Goal: Task Accomplishment & Management: Use online tool/utility

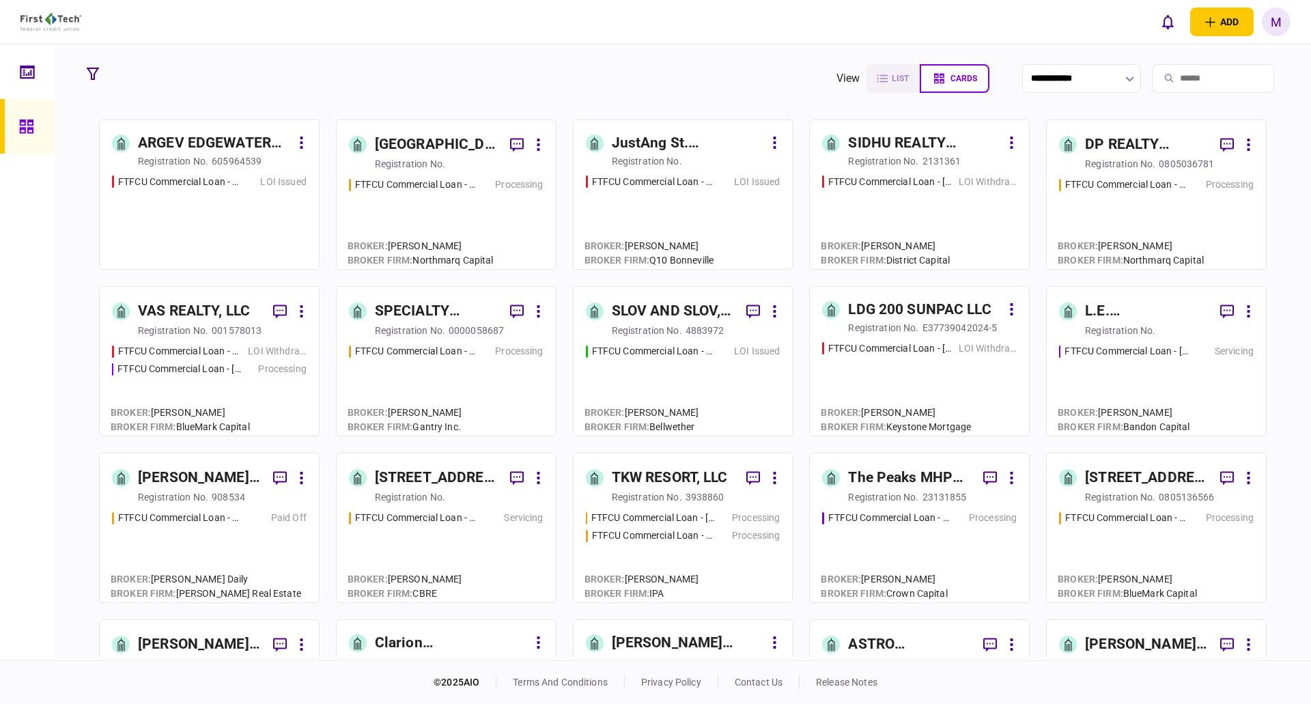
click at [1178, 76] on input "search" at bounding box center [1213, 78] width 122 height 29
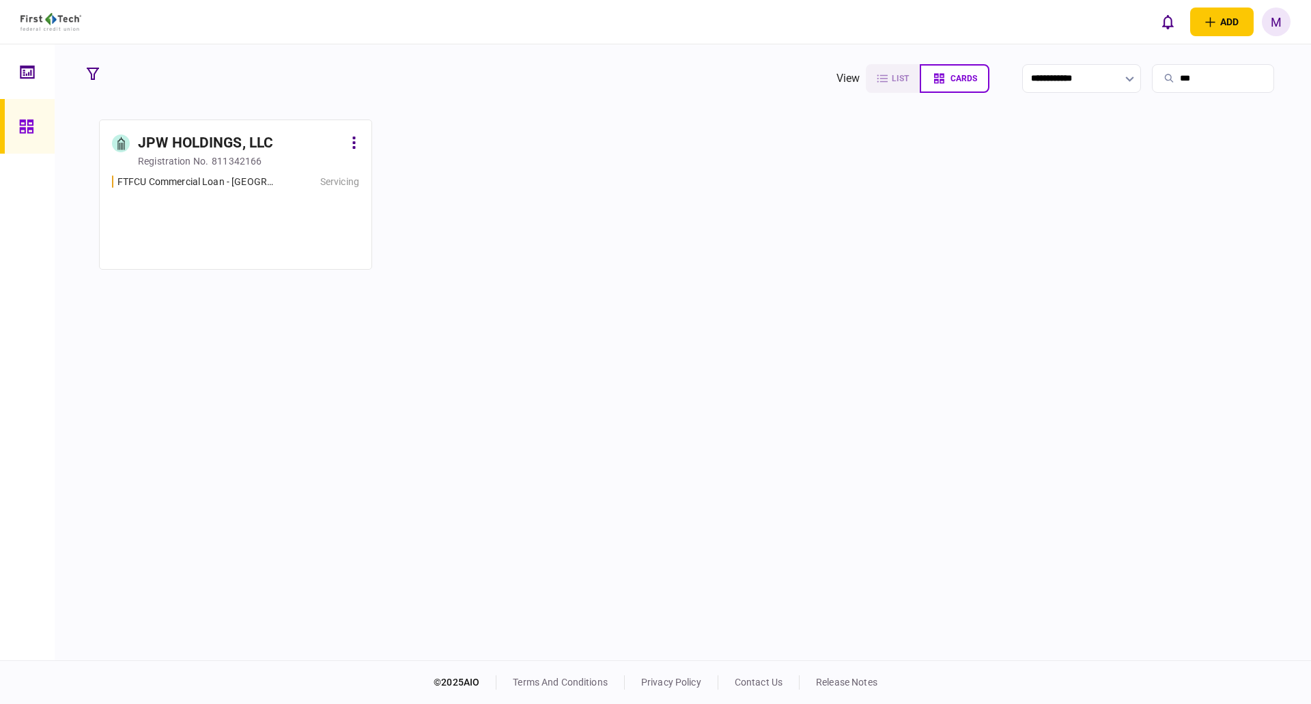
type input "***"
click at [192, 197] on div "FTFCU Commercial Loan - [GEOGRAPHIC_DATA] & [GEOGRAPHIC_DATA] [GEOGRAPHIC_DATA]…" at bounding box center [235, 216] width 247 height 83
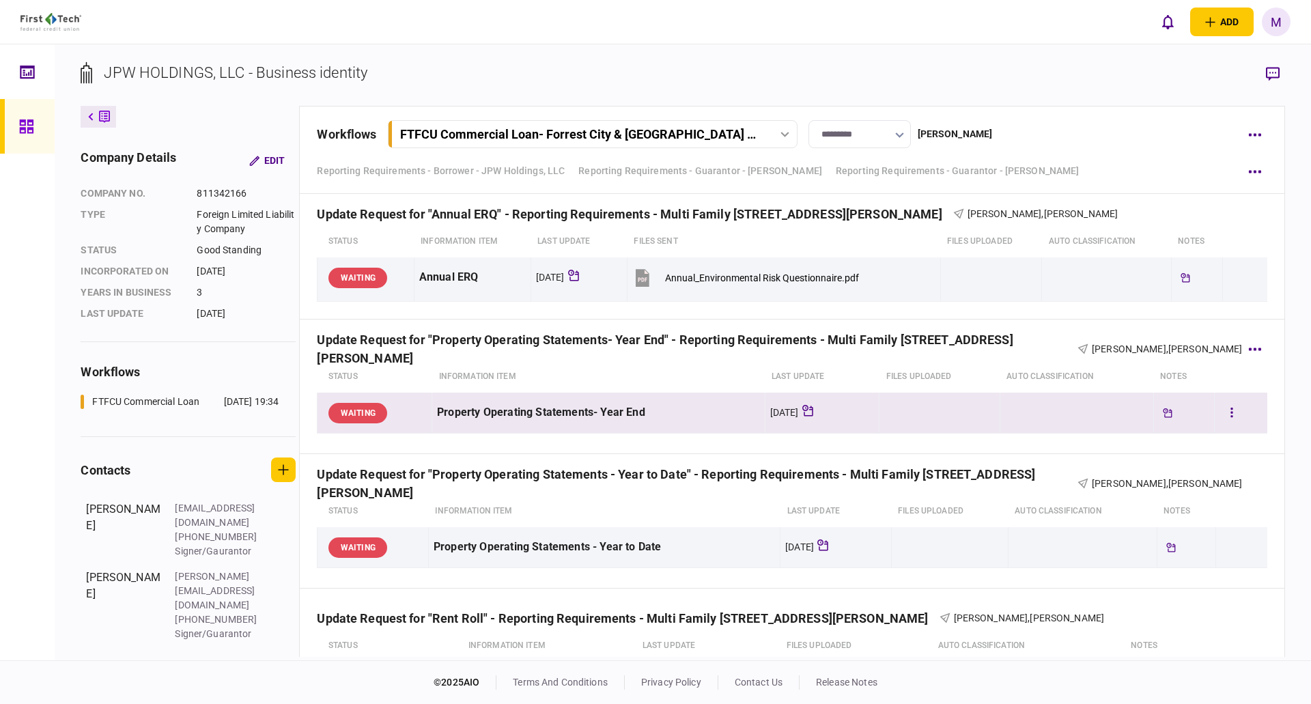
scroll to position [4096, 0]
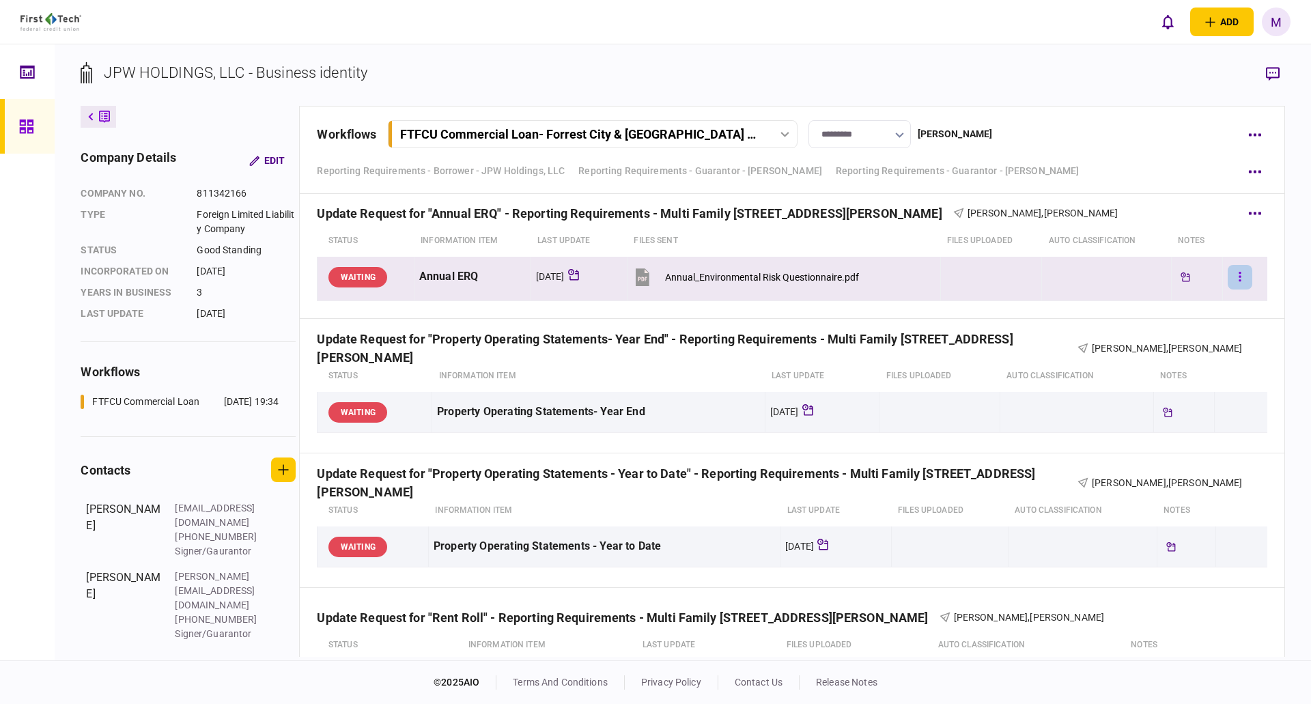
click at [1234, 280] on button "button" at bounding box center [1240, 277] width 25 height 25
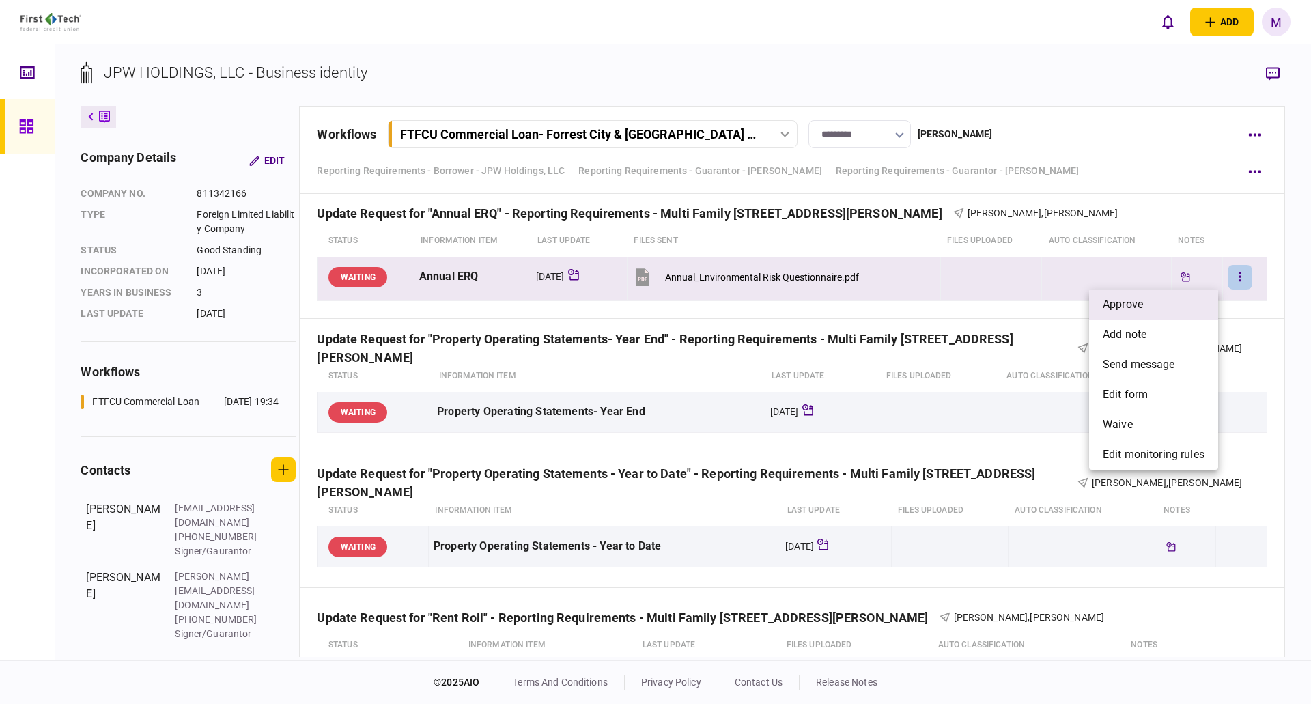
click at [1165, 306] on li "approve" at bounding box center [1153, 304] width 129 height 30
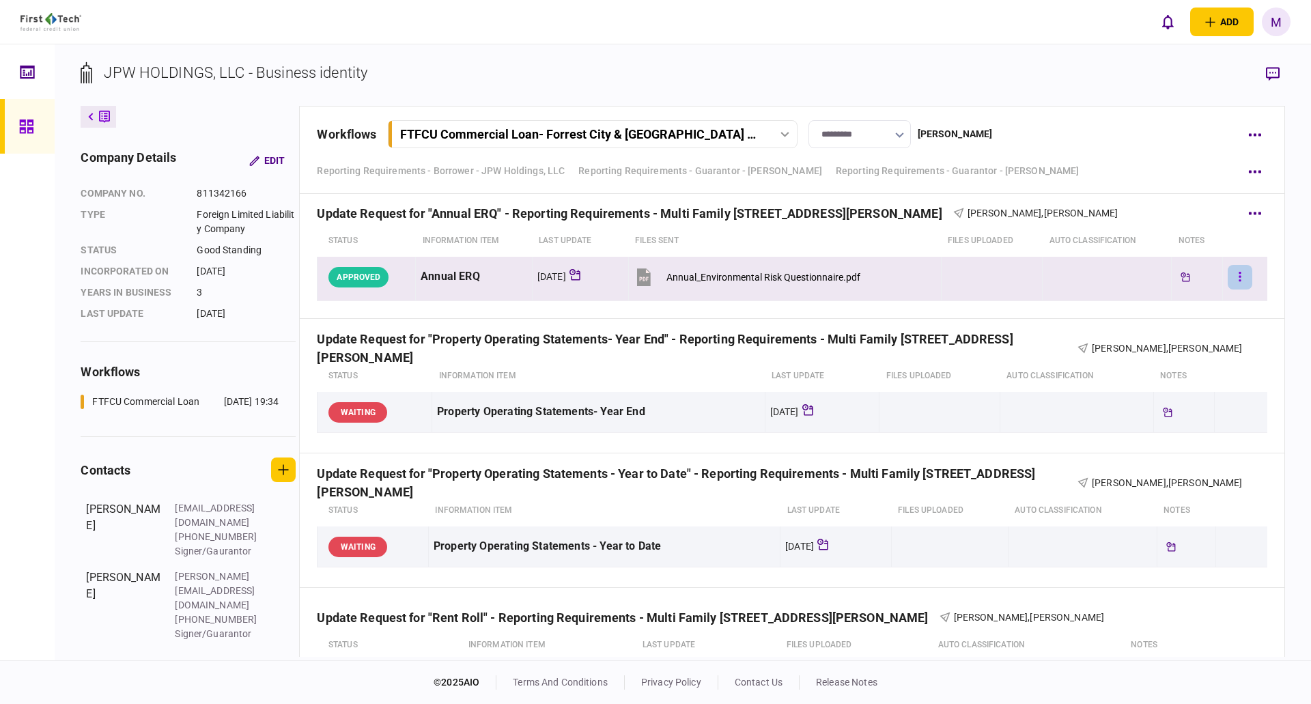
click at [1228, 272] on button "button" at bounding box center [1240, 277] width 25 height 25
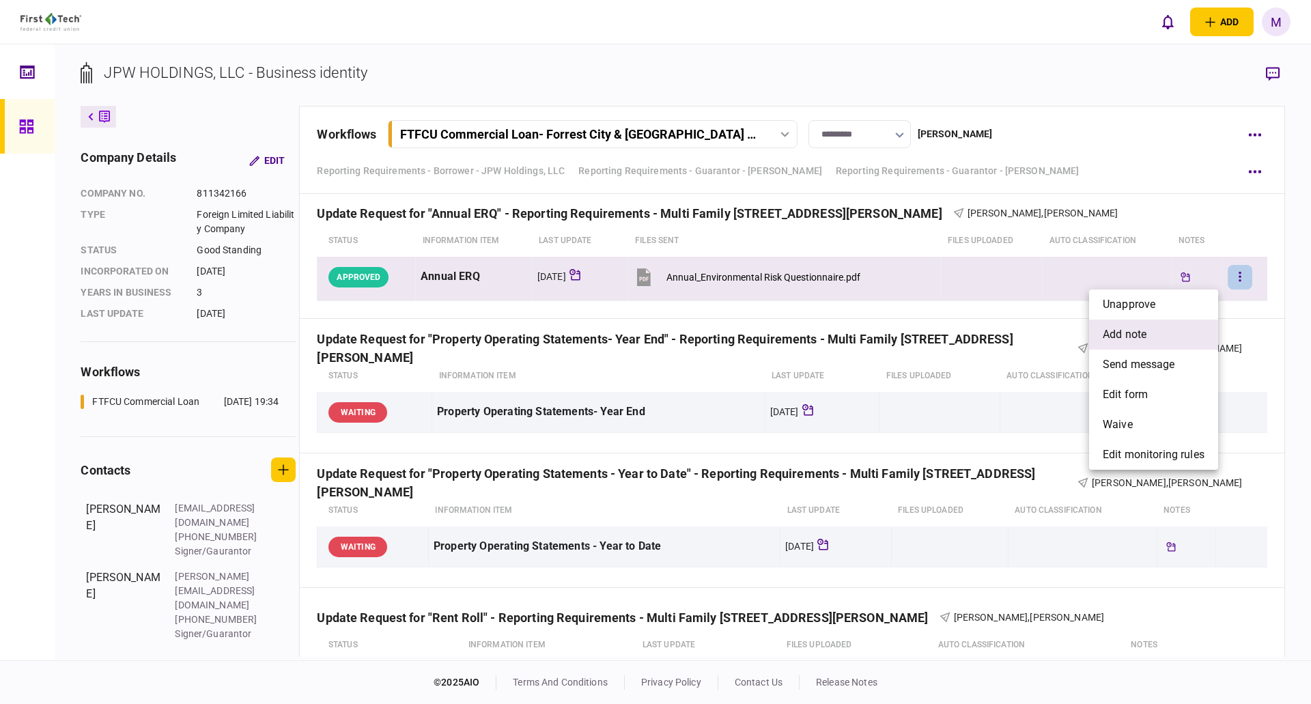
click at [1156, 340] on li "add note" at bounding box center [1153, 335] width 129 height 30
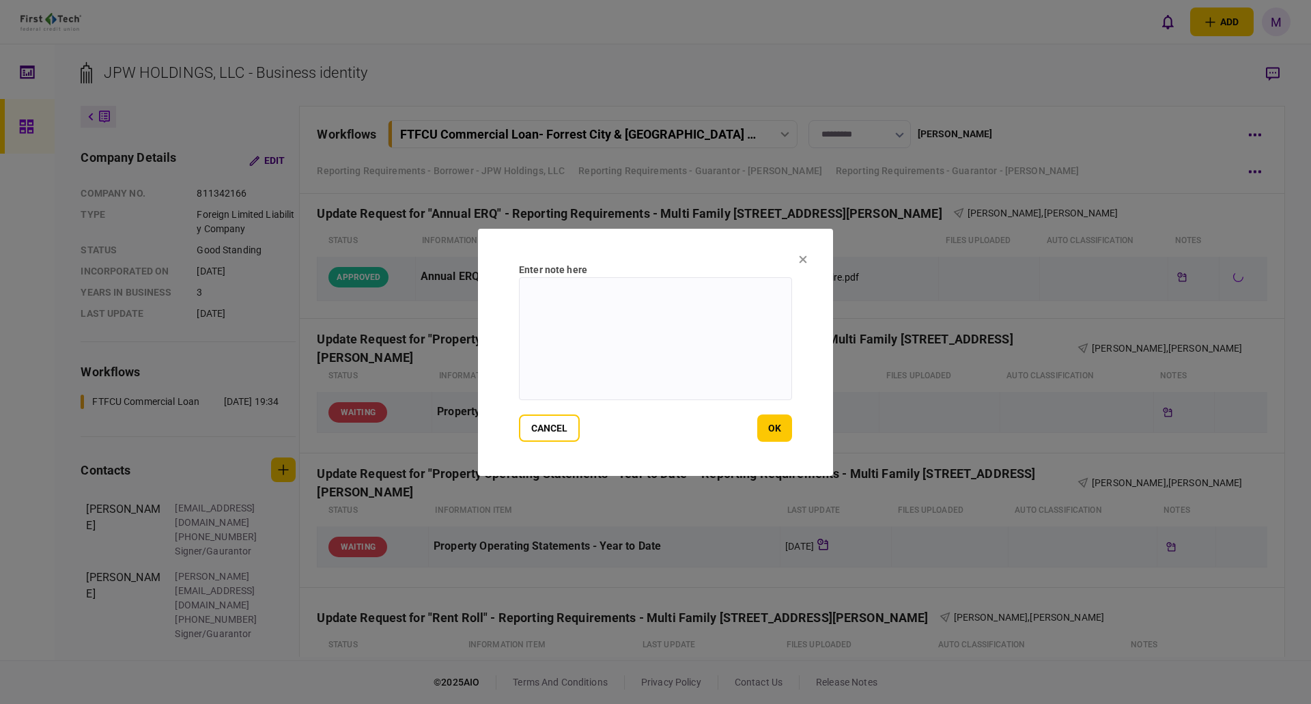
click at [600, 302] on textarea at bounding box center [655, 338] width 273 height 123
type textarea "**********"
click at [782, 429] on button "ok" at bounding box center [774, 427] width 35 height 27
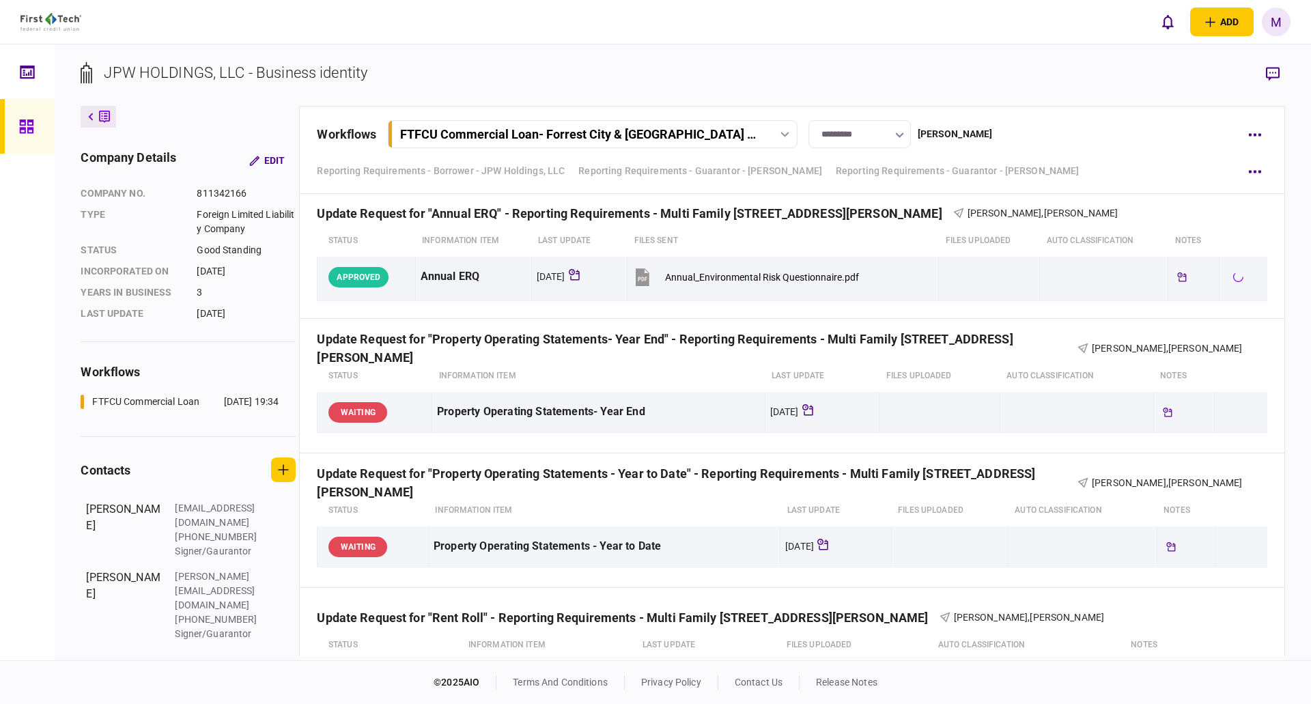
scroll to position [29, 0]
